Goal: Task Accomplishment & Management: Manage account settings

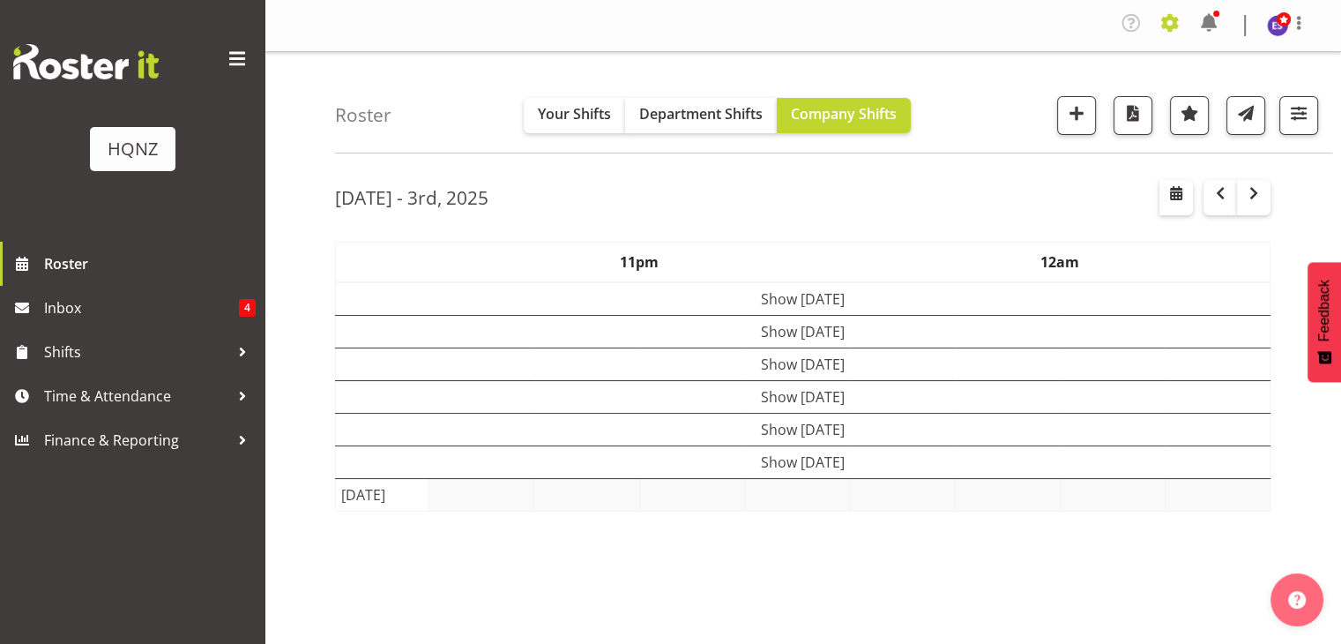
click at [1174, 26] on span at bounding box center [1170, 23] width 28 height 28
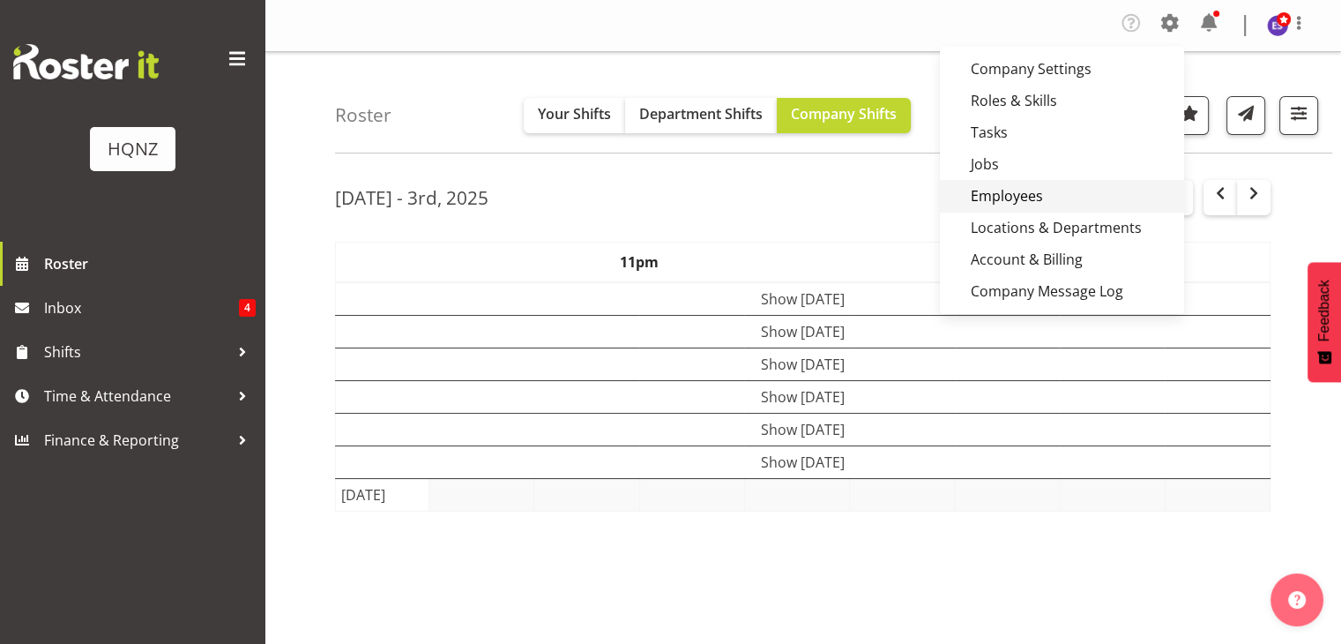
click at [1024, 187] on link "Employees" at bounding box center [1062, 196] width 244 height 32
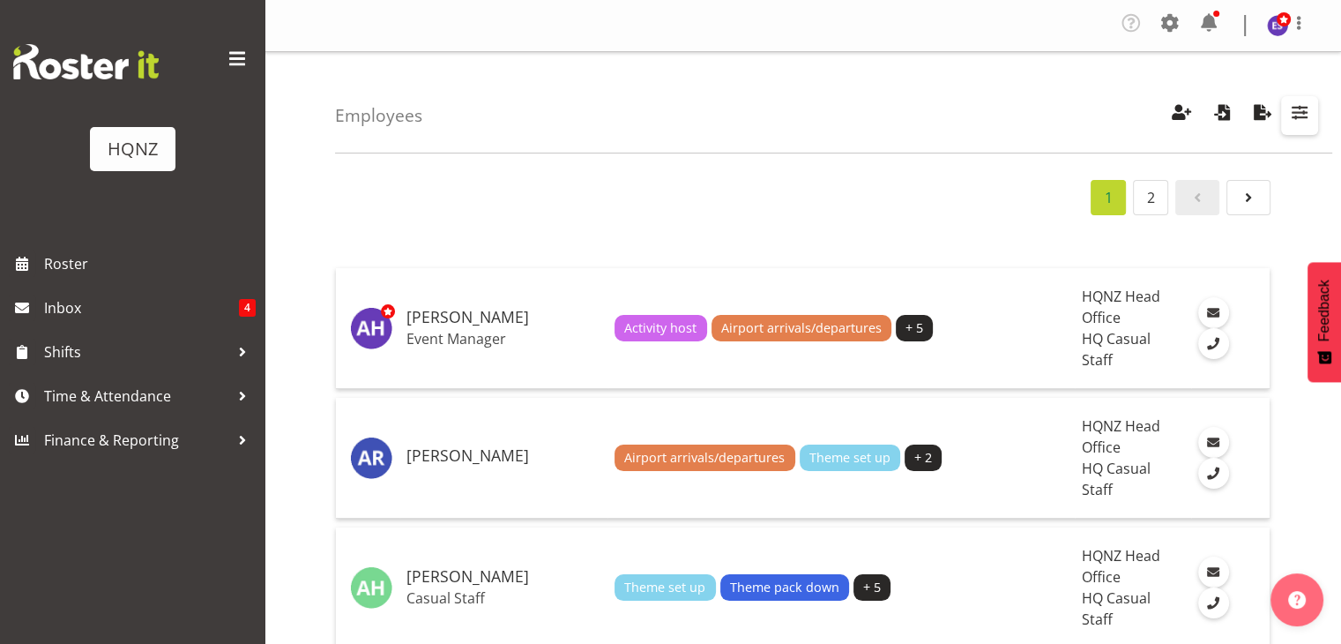
click at [1309, 116] on span "button" at bounding box center [1299, 112] width 23 height 23
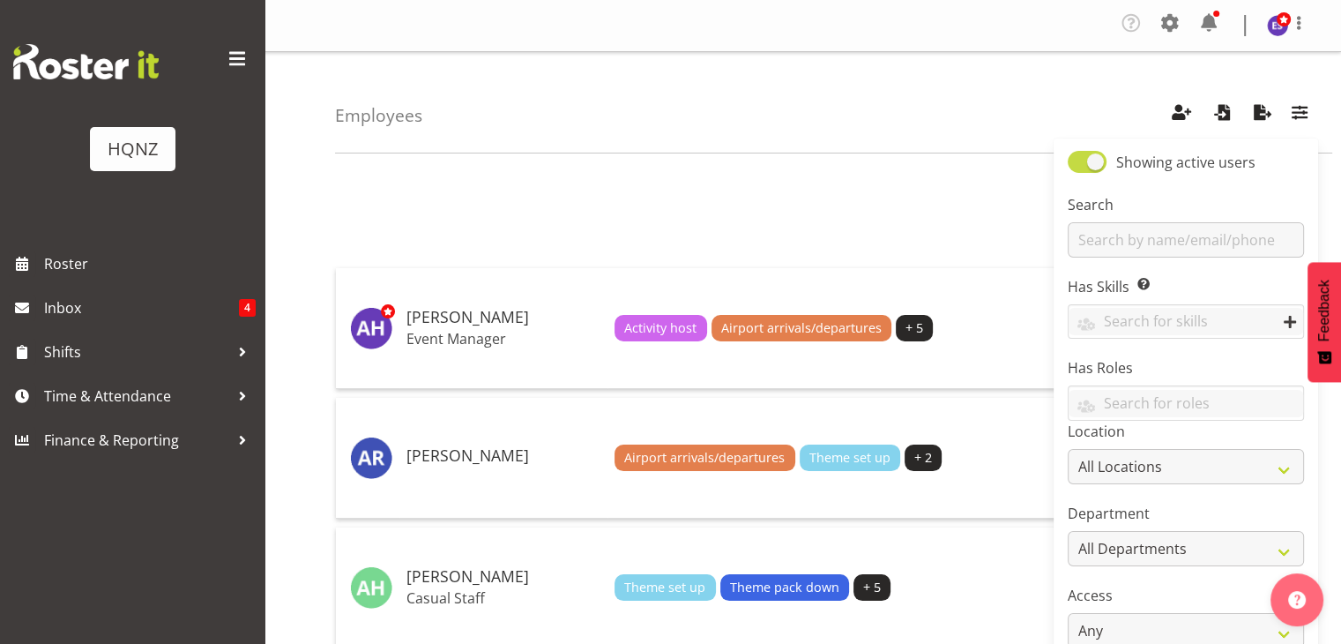
click at [1078, 162] on span at bounding box center [1087, 162] width 39 height 22
click at [1078, 162] on input "Showing active users" at bounding box center [1073, 161] width 11 height 11
checkbox input "false"
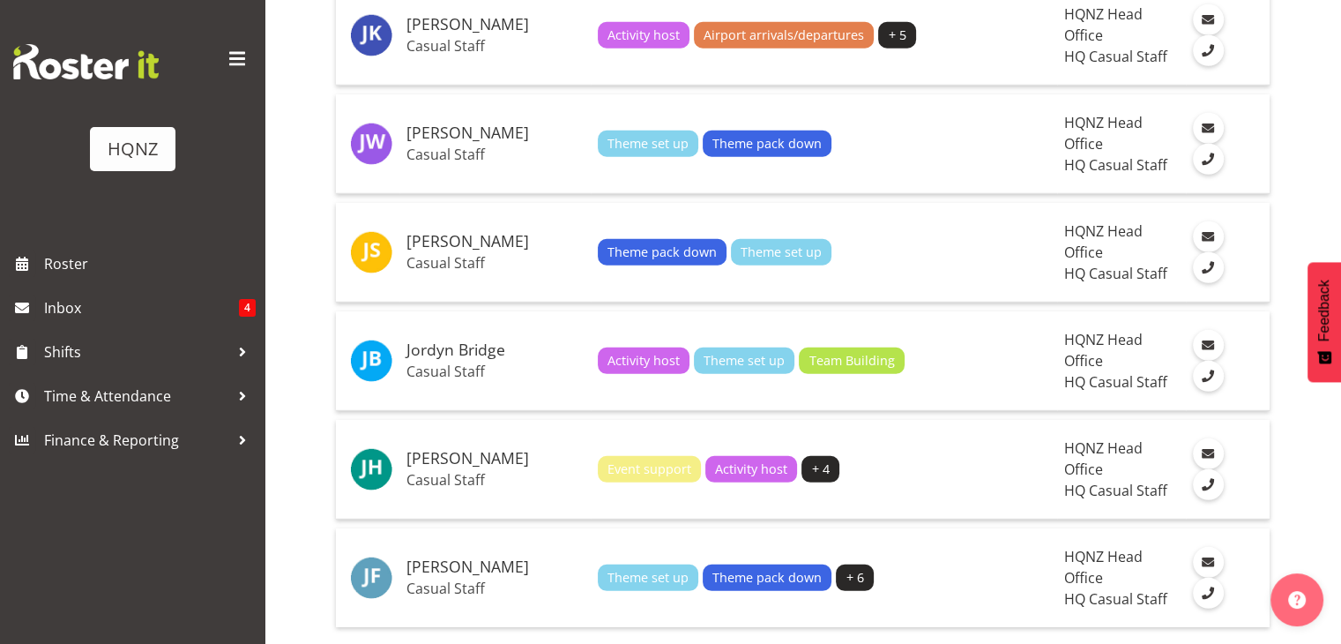
scroll to position [5125, 0]
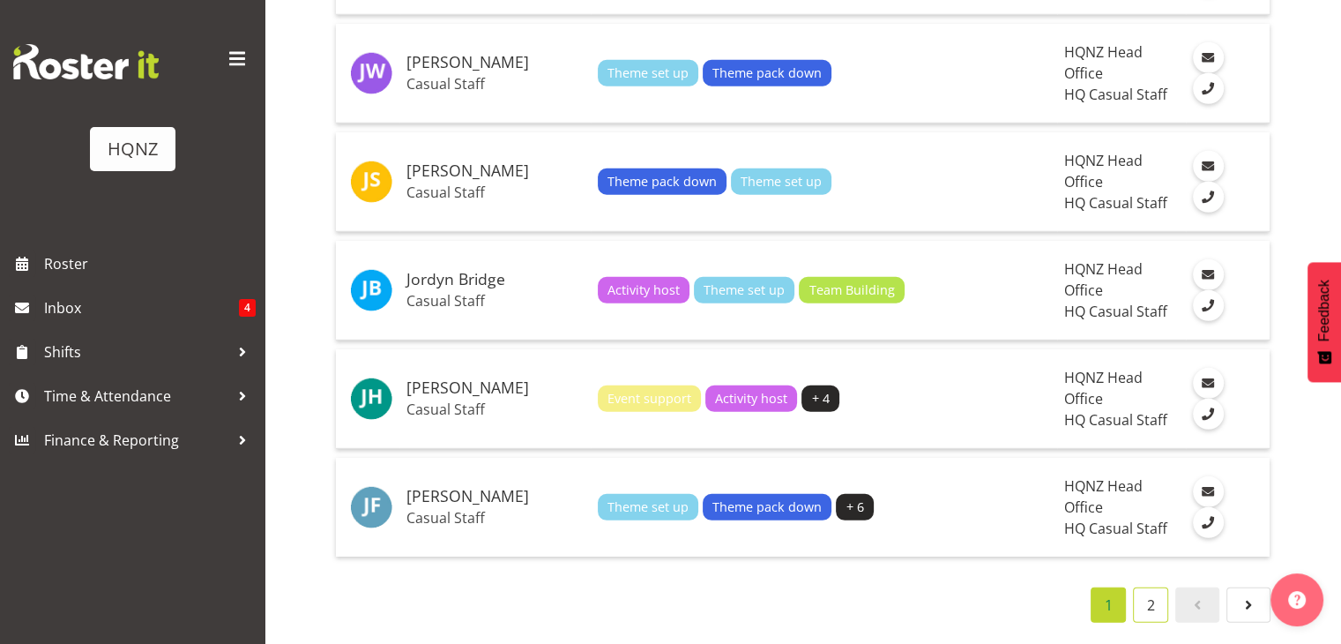
click at [1150, 587] on link "2" at bounding box center [1150, 604] width 35 height 35
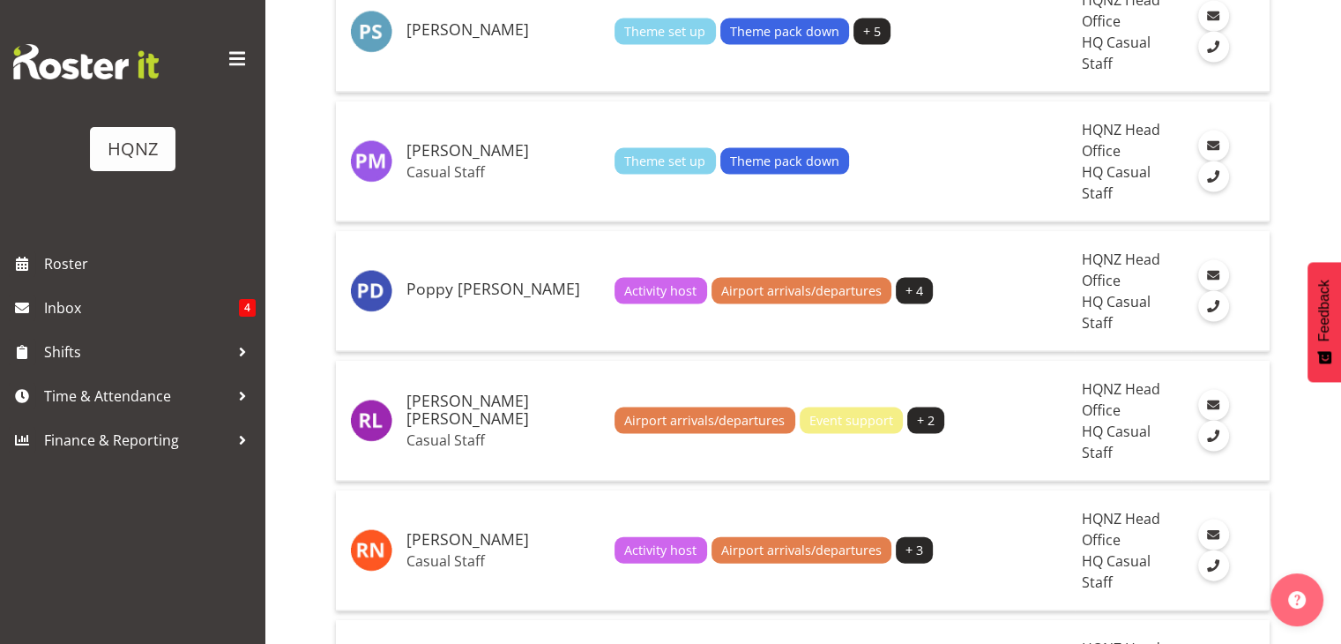
scroll to position [3661, 0]
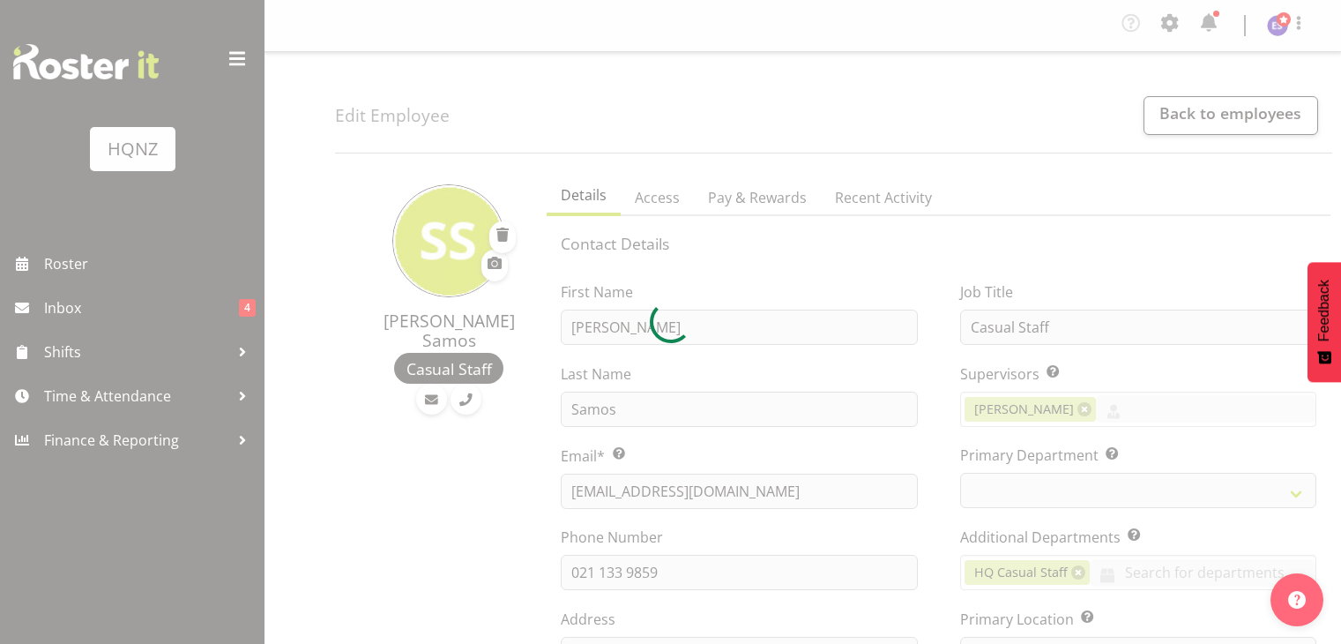
select select "TimelineWeek"
select select
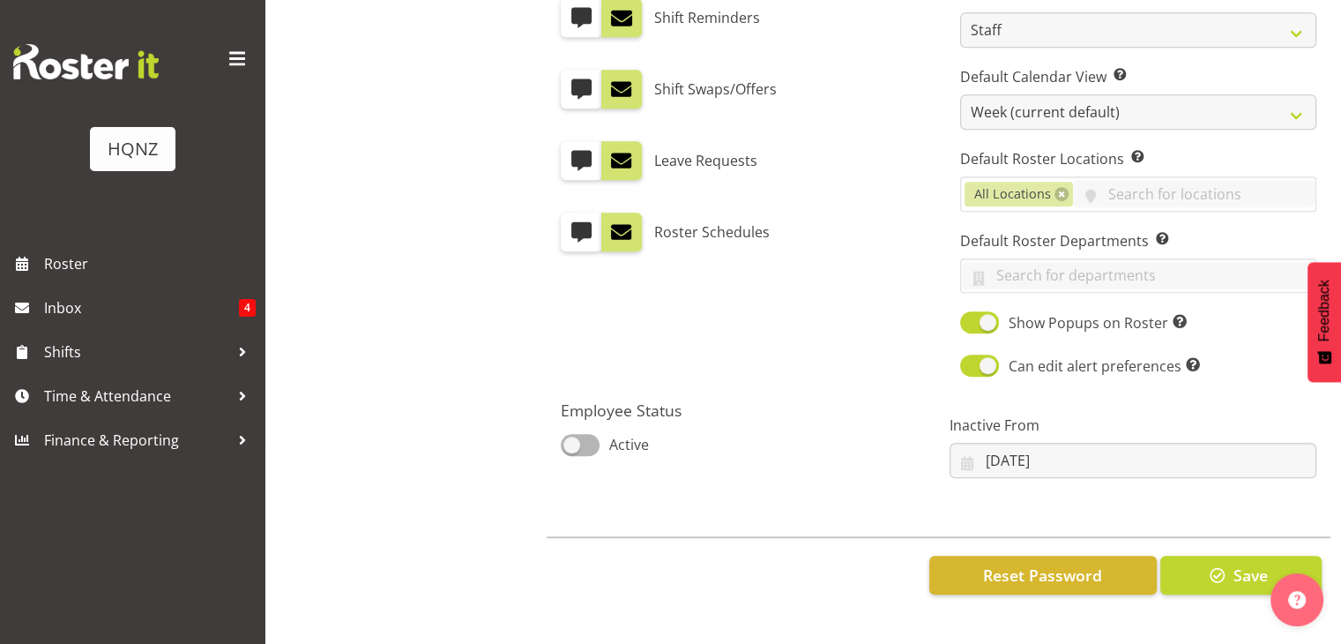
scroll to position [1033, 0]
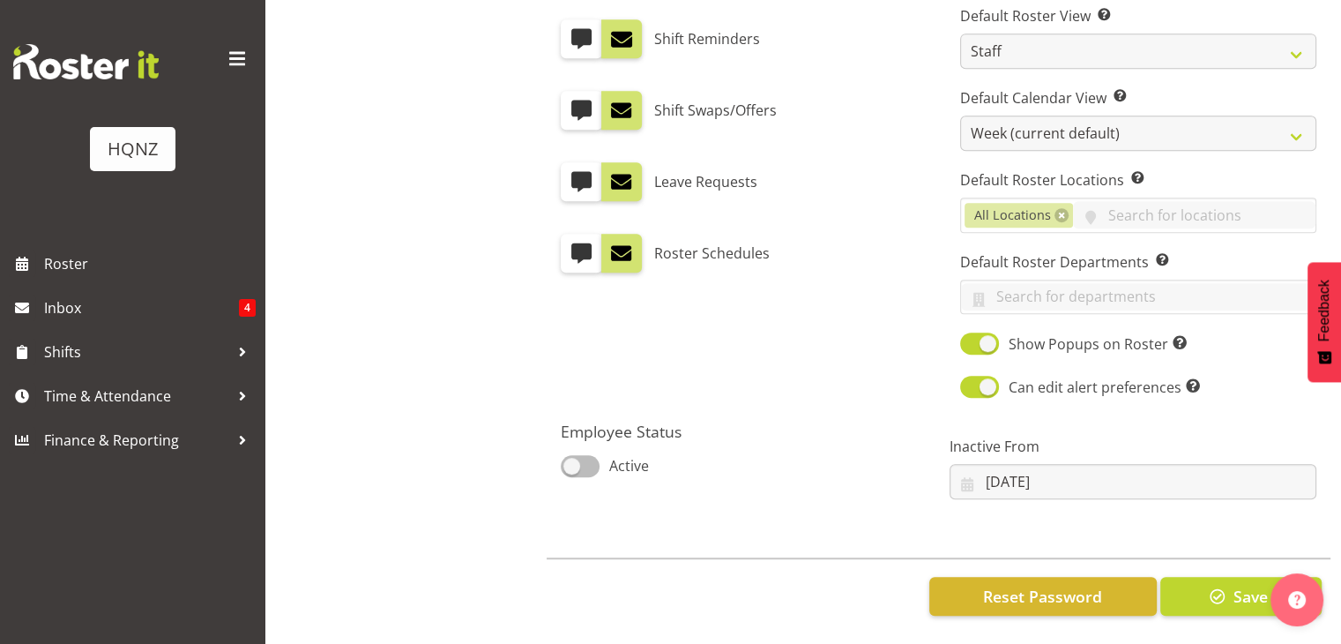
click at [586, 455] on span at bounding box center [580, 466] width 39 height 22
click at [572, 460] on input "Active" at bounding box center [566, 465] width 11 height 11
checkbox input "true"
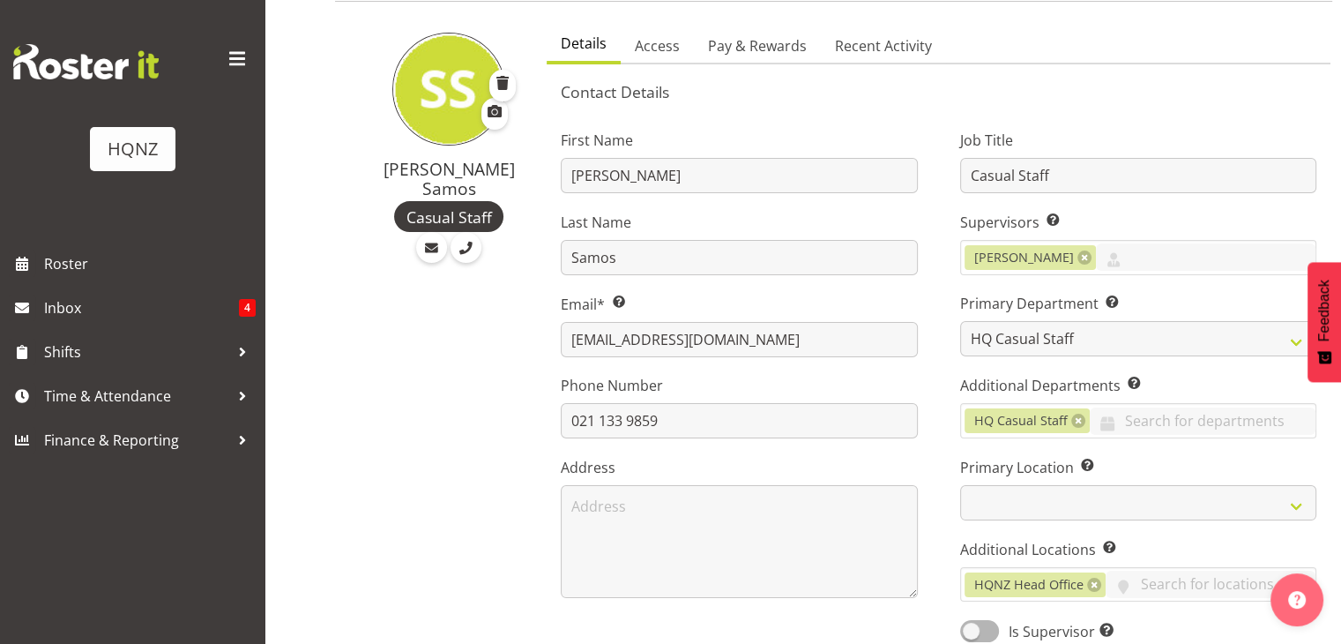
scroll to position [152, 0]
drag, startPoint x: 764, startPoint y: 342, endPoint x: 542, endPoint y: 339, distance: 221.4
click at [542, 339] on div "First Name [PERSON_NAME] Last Name Samos Email* This is a required field. [PERS…" at bounding box center [739, 380] width 399 height 550
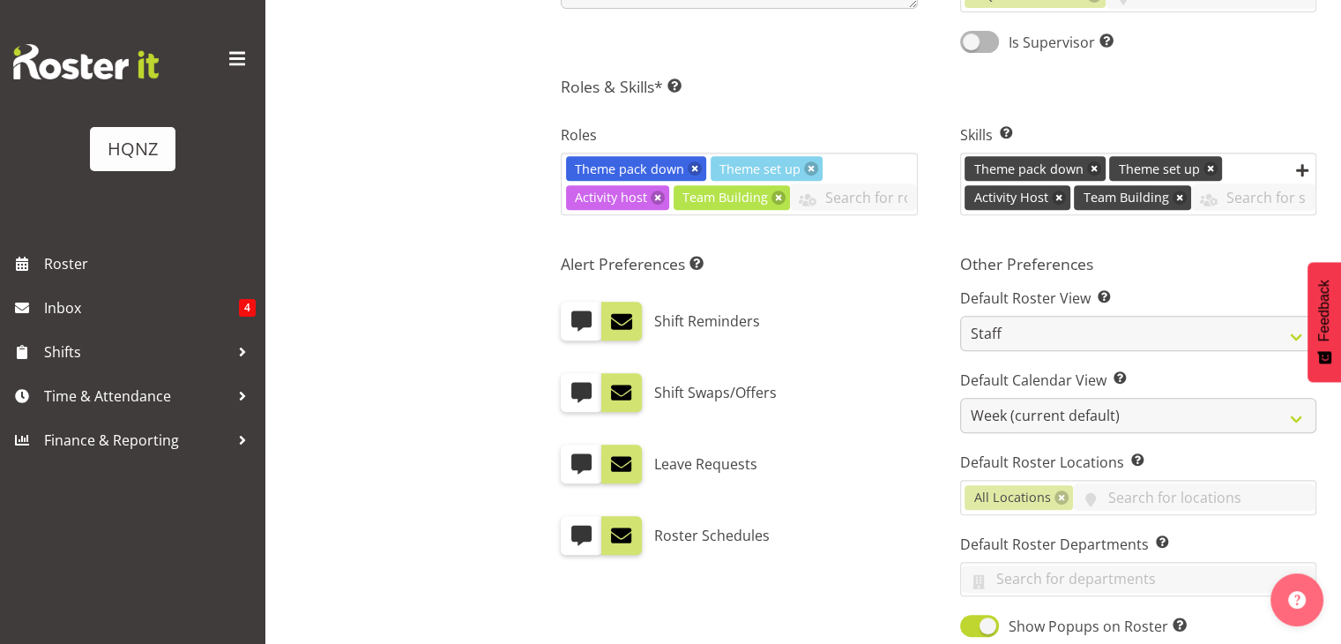
scroll to position [1015, 0]
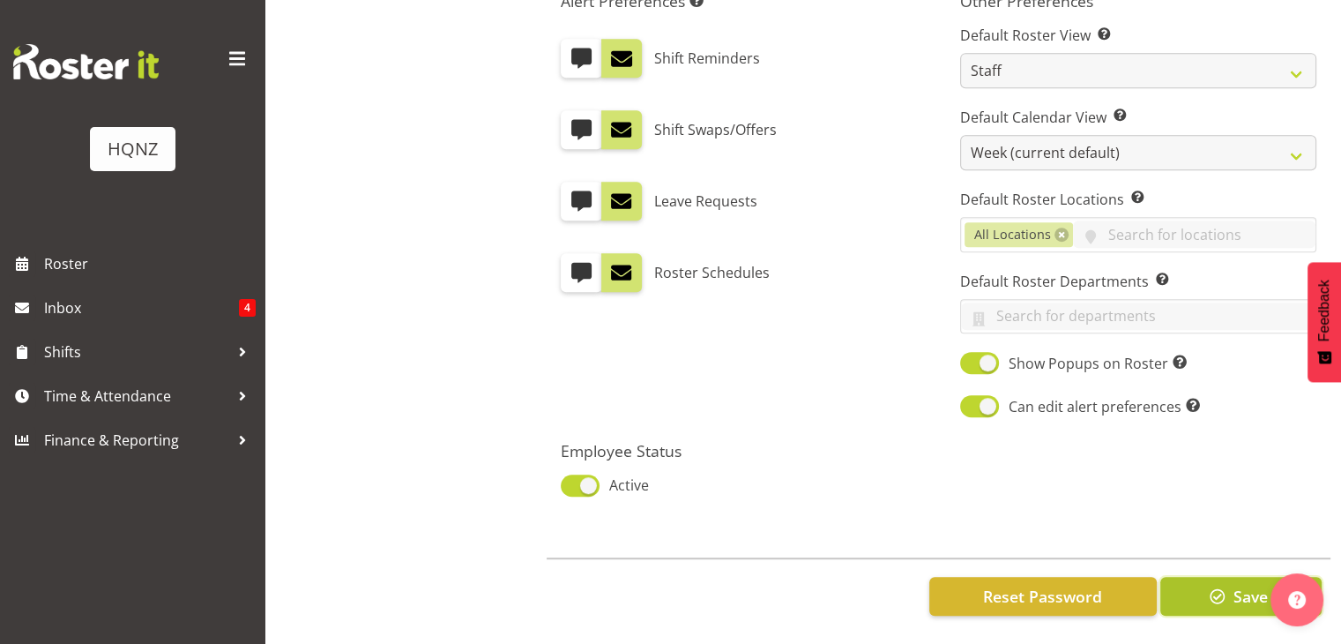
click at [1233, 585] on span "Save" at bounding box center [1250, 596] width 34 height 23
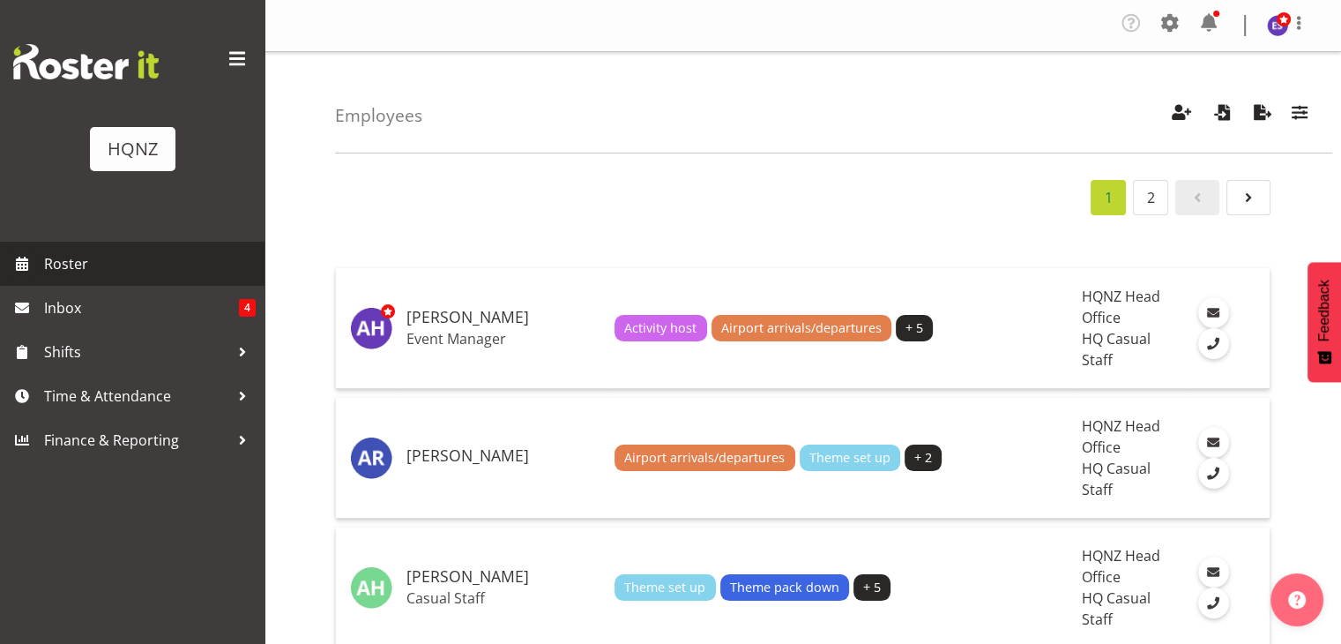
click at [74, 274] on span "Roster" at bounding box center [150, 263] width 212 height 26
